Goal: Task Accomplishment & Management: Manage account settings

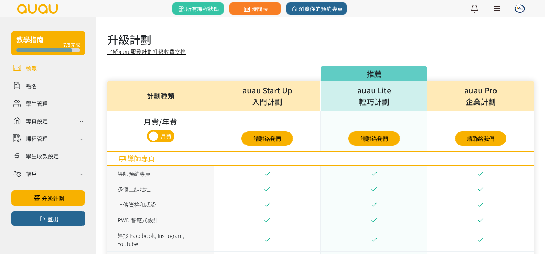
click at [27, 69] on link at bounding box center [48, 68] width 74 height 12
click at [37, 104] on link at bounding box center [48, 103] width 74 height 12
